Goal: Navigation & Orientation: Find specific page/section

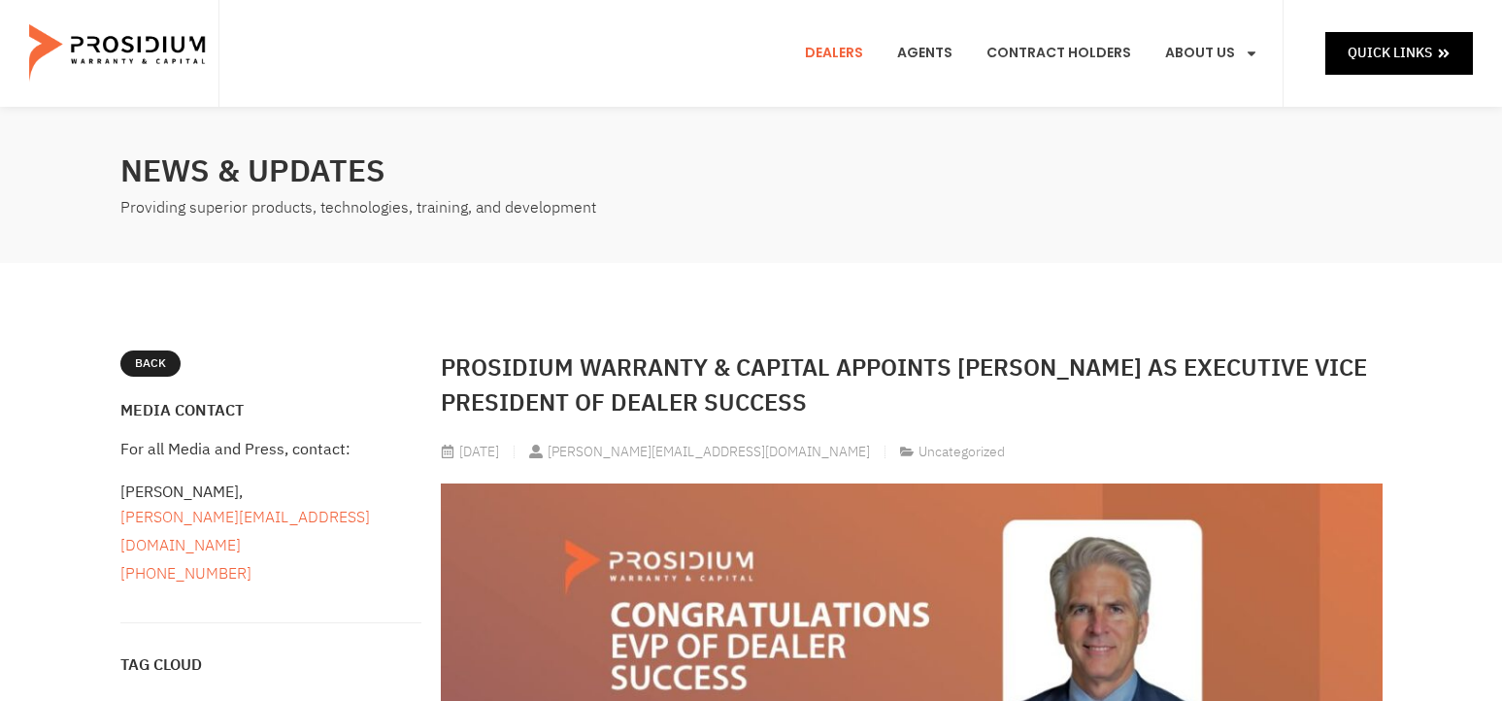
click at [844, 50] on link "Dealers" at bounding box center [833, 53] width 87 height 72
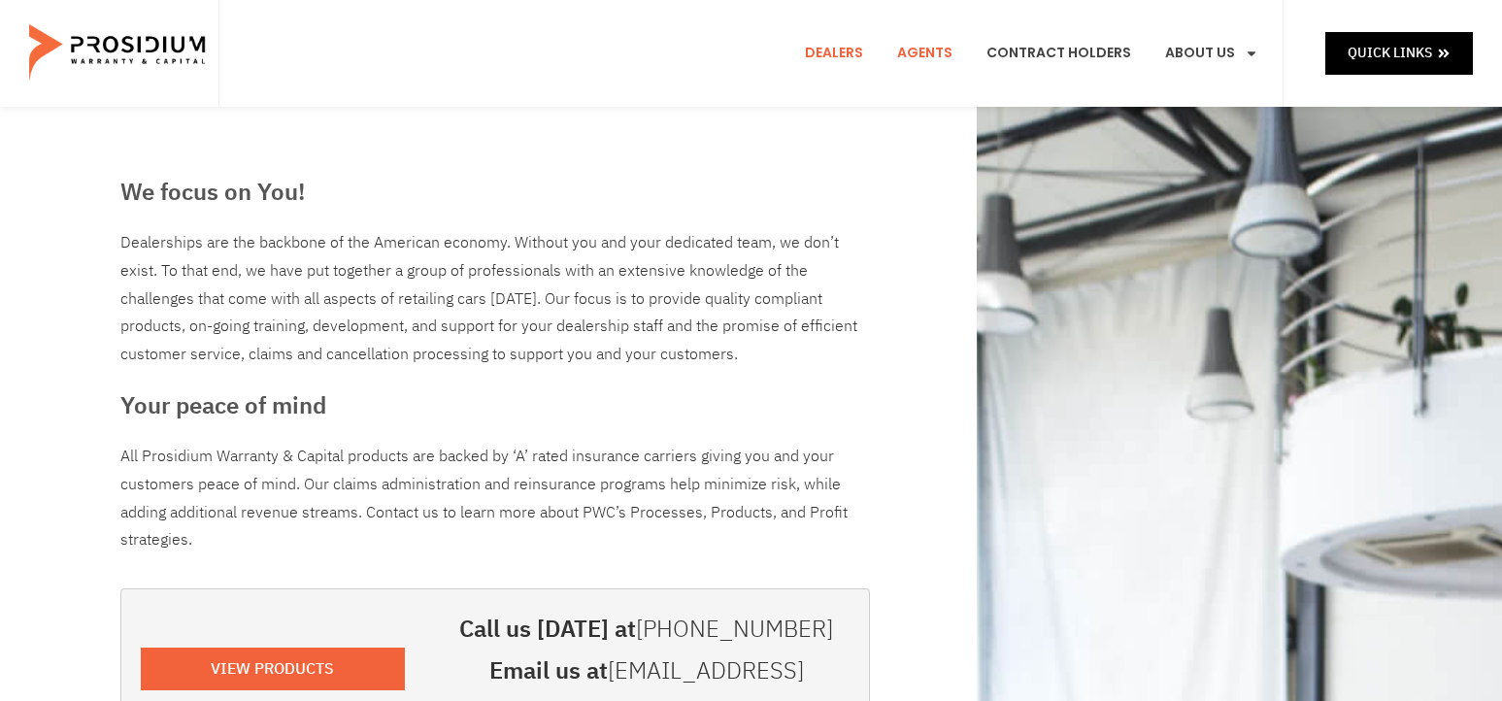
click at [937, 51] on link "Agents" at bounding box center [925, 53] width 84 height 72
